Goal: Task Accomplishment & Management: Complete application form

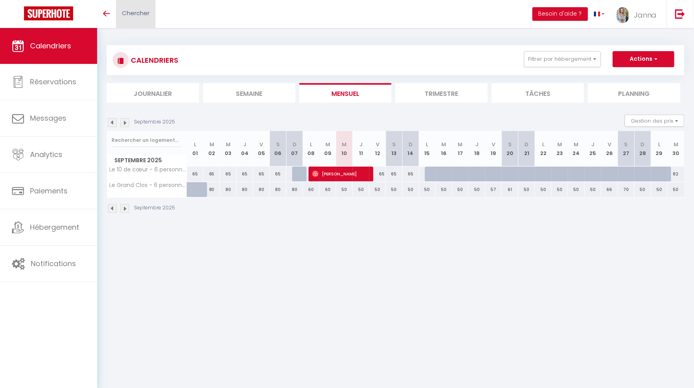
click at [130, 18] on link "Chercher" at bounding box center [136, 14] width 40 height 28
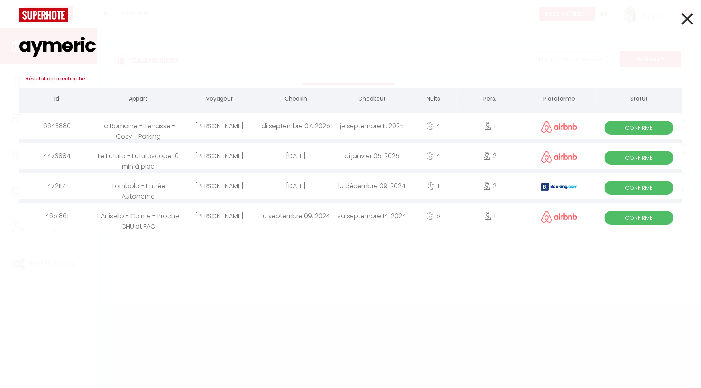
type input "aymeric"
click at [161, 130] on div "La Romaine - Terrasse - Cosy - Parking" at bounding box center [138, 126] width 86 height 26
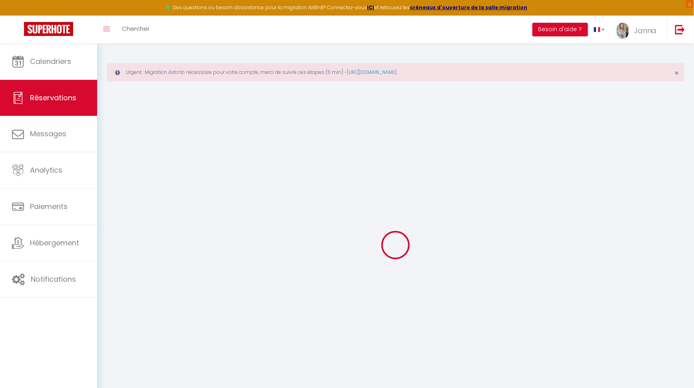
select select
checkbox input "false"
select select
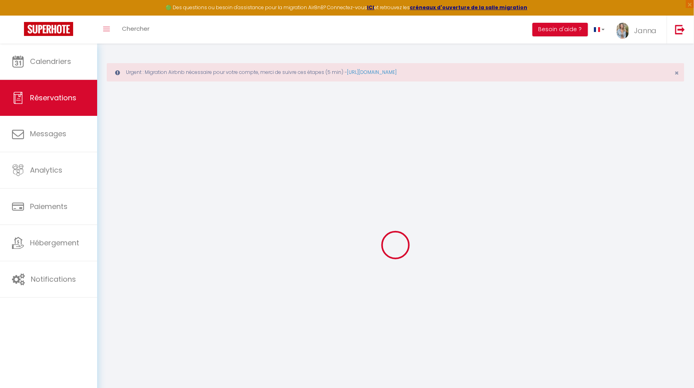
select select
checkbox input "false"
type voyageurs0 "[PERSON_NAME] [PERSON_NAME]"
type séjour1 "Professionnel Professionnel"
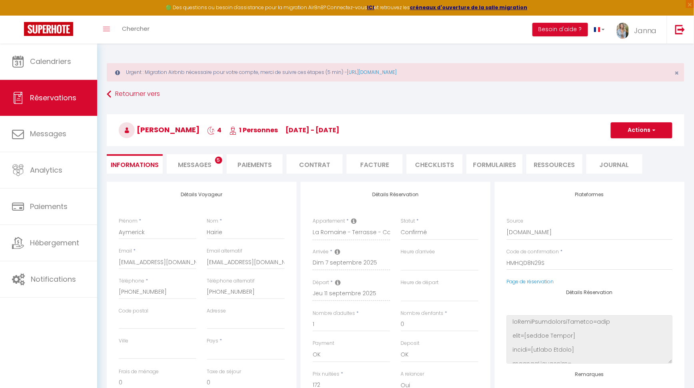
select select
type input "39"
type input "3.61"
select select
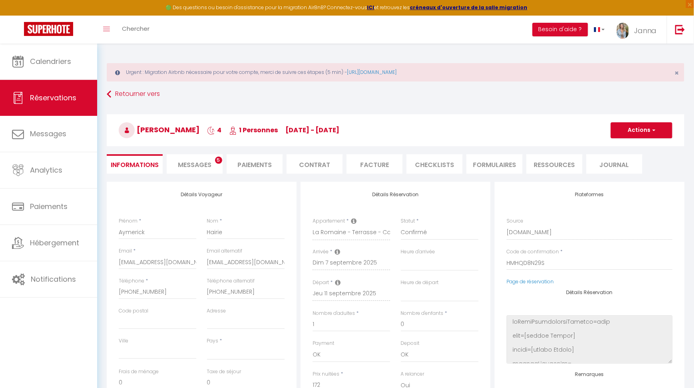
checkbox input "false"
select select
checkbox input "false"
select select "19:00"
select select "07:00"
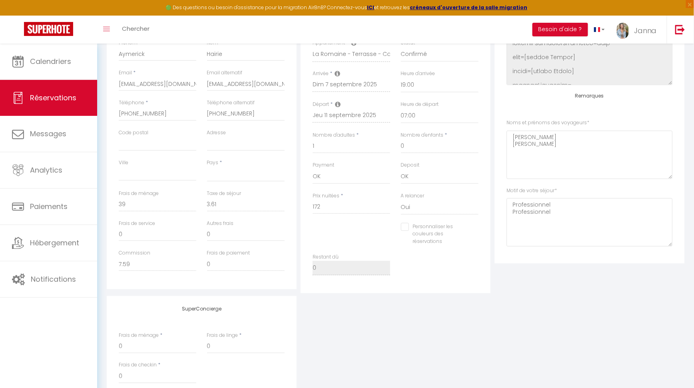
scroll to position [200, 0]
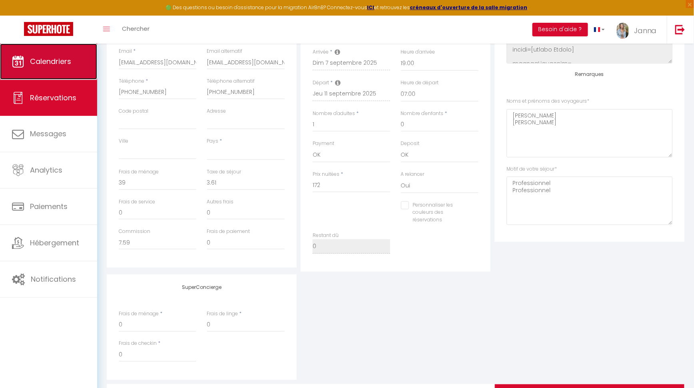
click at [64, 61] on span "Calendriers" at bounding box center [50, 61] width 41 height 10
